Goal: Check status: Check status

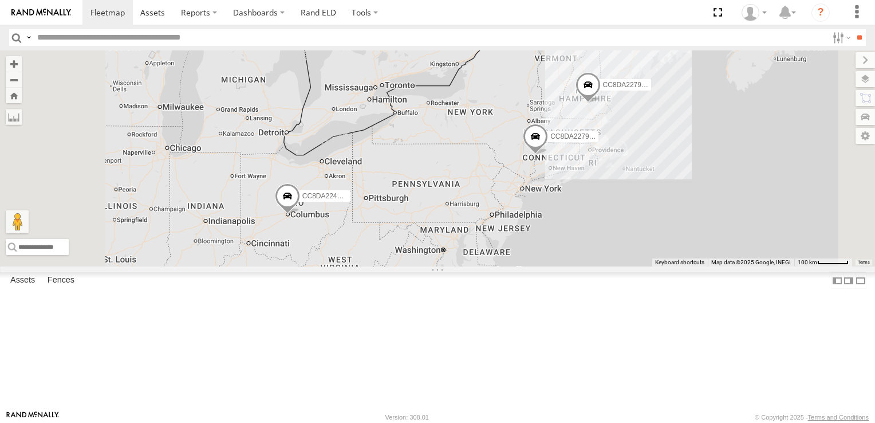
click at [300, 214] on span at bounding box center [287, 198] width 25 height 31
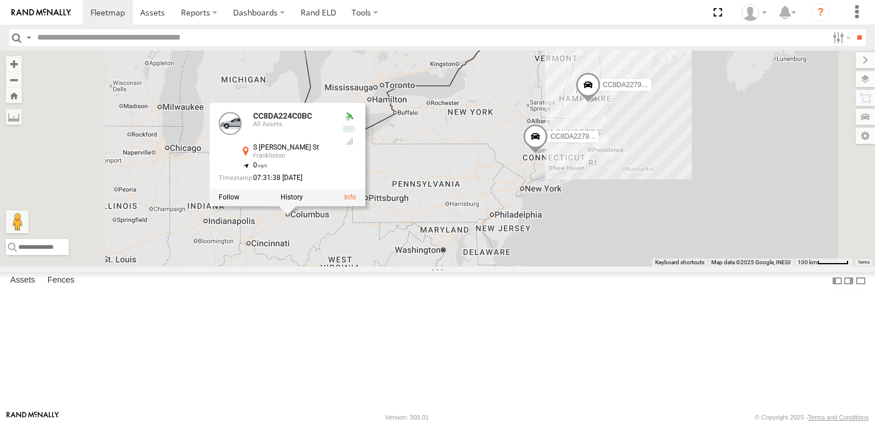
click at [548, 154] on span at bounding box center [535, 138] width 25 height 31
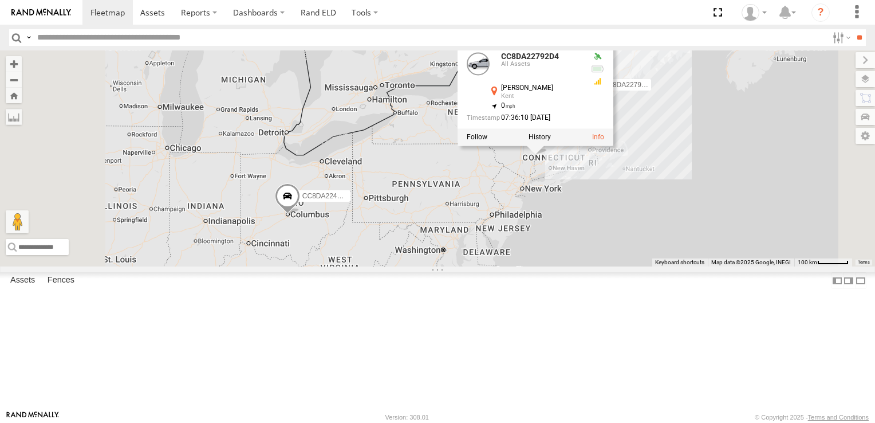
click at [646, 266] on div "CC8DA224C0BC CC8DA2279DE0 CC8DA22792D4 CC8DA22792D4 [GEOGRAPHIC_DATA][PERSON_NA…" at bounding box center [437, 158] width 875 height 216
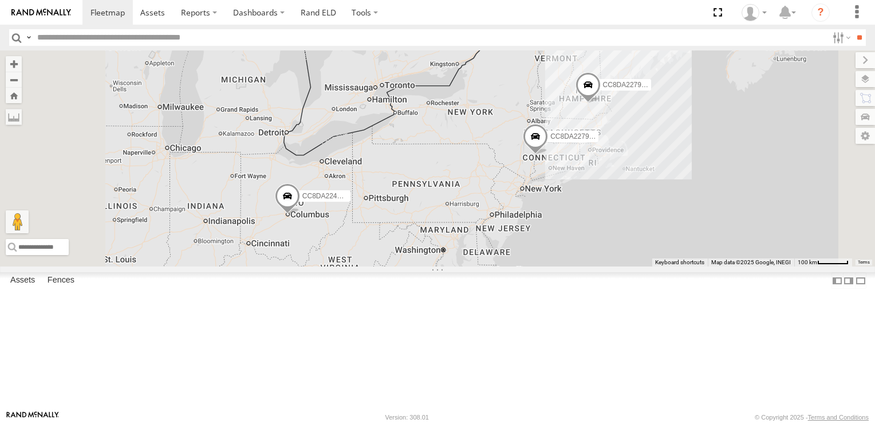
click at [601, 103] on span at bounding box center [588, 87] width 25 height 31
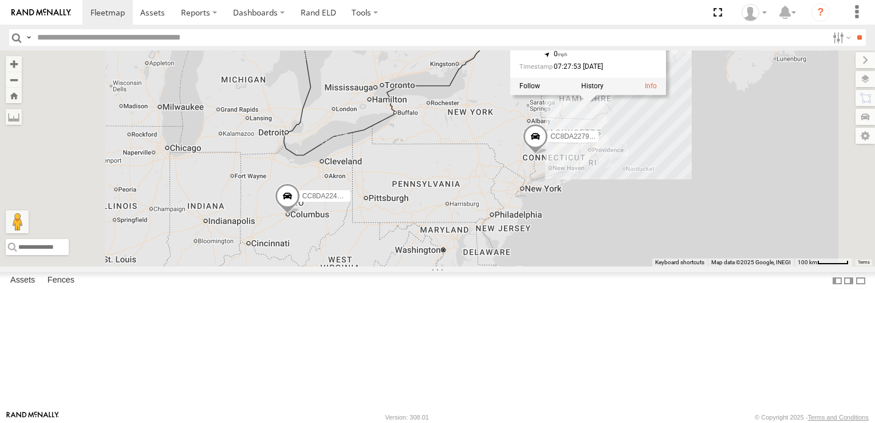
click at [626, 201] on div "CC8DA224C0BC CC8DA2279DE0 CC8DA22792D4 CC8DA2279DE0 All Assets Structures Unlim…" at bounding box center [437, 158] width 875 height 216
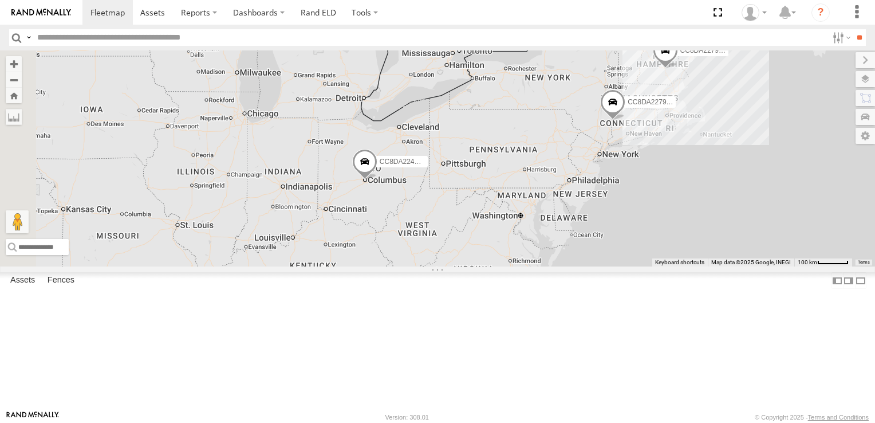
drag, startPoint x: 459, startPoint y: 383, endPoint x: 539, endPoint y: 349, distance: 86.0
click at [539, 266] on div "CC8DA224C0BC CC8DA2279DE0 CC8DA22792D4" at bounding box center [437, 158] width 875 height 216
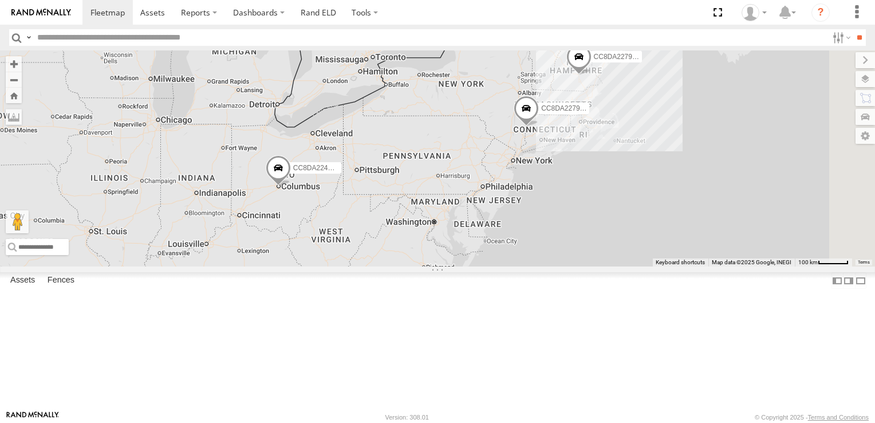
drag, startPoint x: 645, startPoint y: 315, endPoint x: 553, endPoint y: 321, distance: 91.3
click at [553, 266] on div "CC8DA224C0BC CC8DA2279DE0 CC8DA22792D4" at bounding box center [437, 158] width 875 height 216
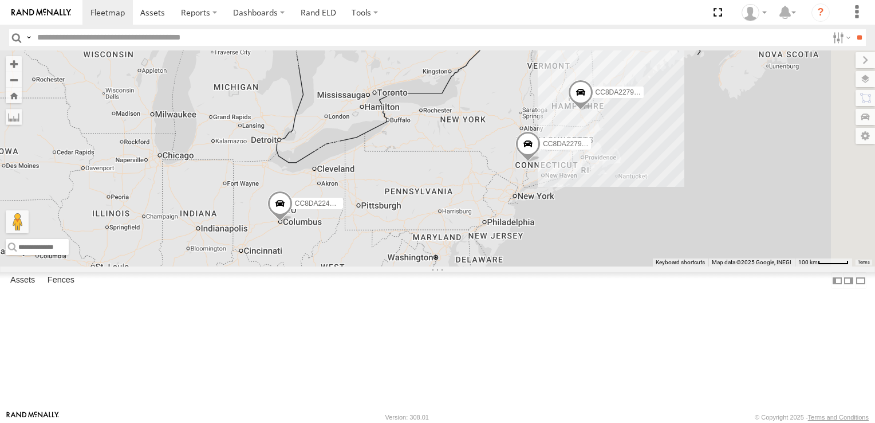
drag, startPoint x: 555, startPoint y: 198, endPoint x: 557, endPoint y: 233, distance: 35.6
click at [557, 233] on div "CC8DA224C0BC CC8DA2279DE0 CC8DA22792D4" at bounding box center [437, 158] width 875 height 216
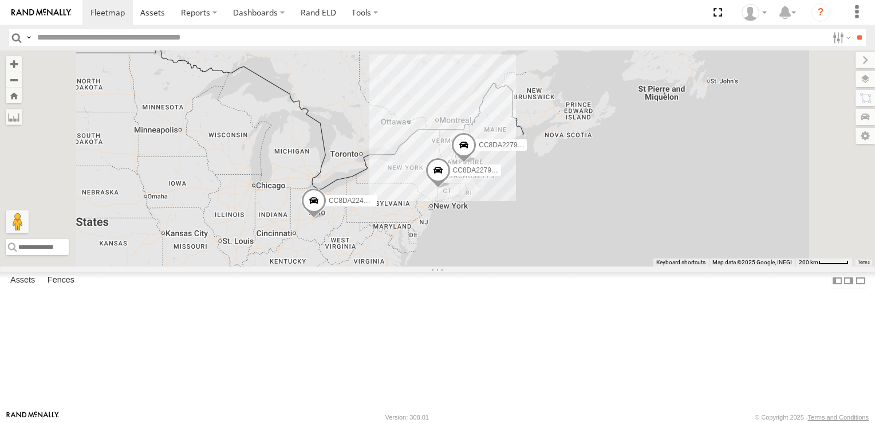
click at [327, 218] on span at bounding box center [313, 202] width 25 height 31
